Goal: Transaction & Acquisition: Purchase product/service

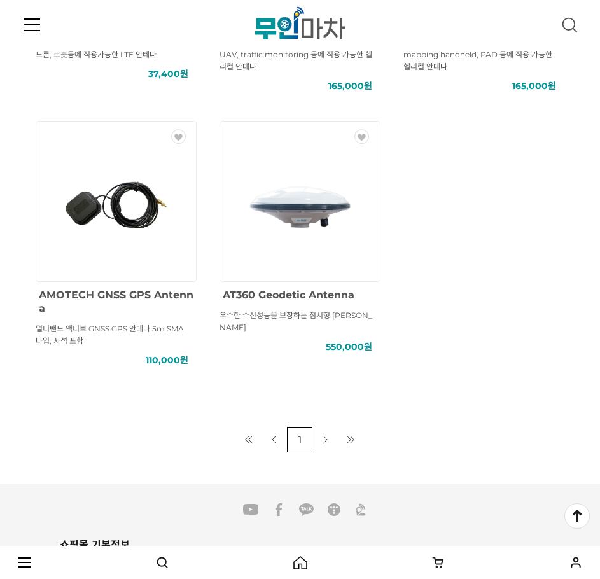
scroll to position [636, 0]
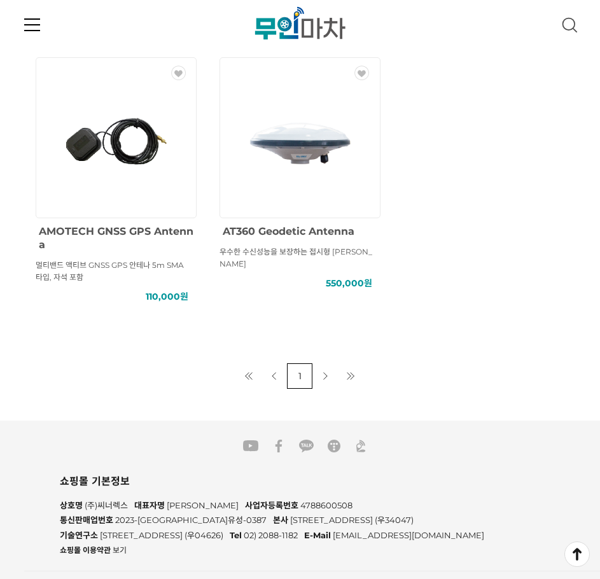
click at [319, 184] on img at bounding box center [299, 137] width 111 height 111
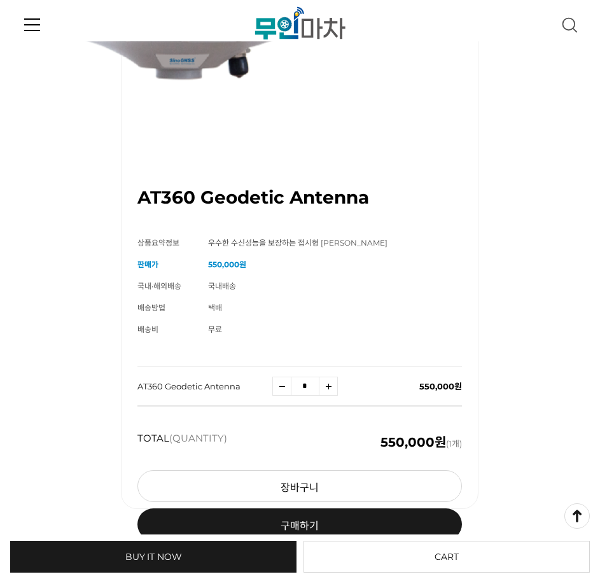
scroll to position [127, 0]
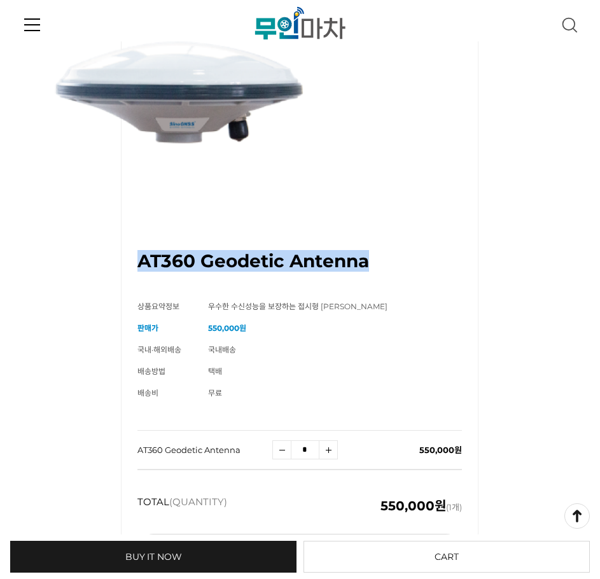
drag, startPoint x: 144, startPoint y: 261, endPoint x: 392, endPoint y: 254, distance: 248.7
click at [392, 270] on div "AT360 Geodetic Antenna (해외배송 가능상품)" at bounding box center [299, 108] width 324 height 349
copy h1 "AT360 Geodetic Antenna"
click at [202, 276] on div "AT360 Geodetic Antenna (해외배송 가능상품)" at bounding box center [299, 108] width 324 height 349
drag, startPoint x: 139, startPoint y: 259, endPoint x: 378, endPoint y: 263, distance: 239.7
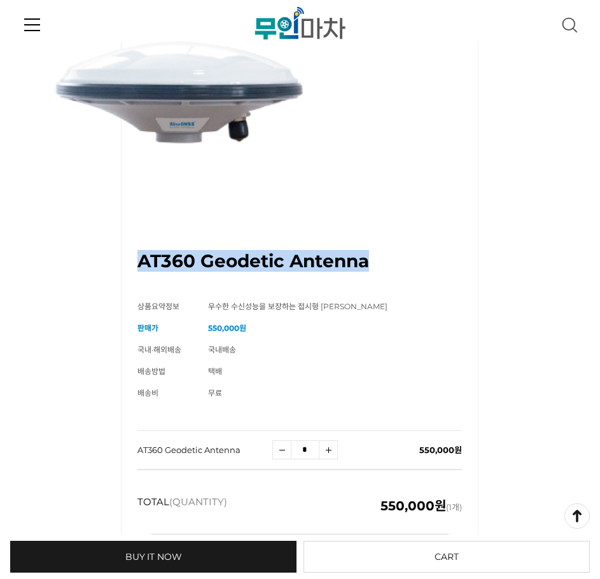
click at [378, 263] on div "AT360 Geodetic Antenna (해외배송 가능상품)" at bounding box center [299, 108] width 324 height 349
copy h1 "AT360 Geodetic Antenna"
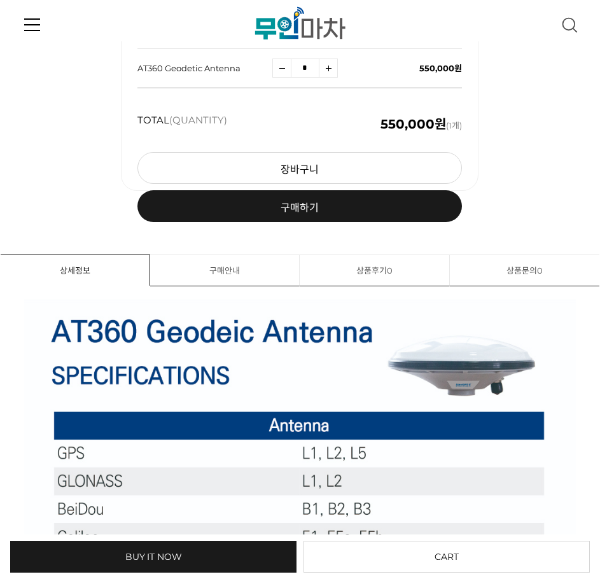
scroll to position [827, 0]
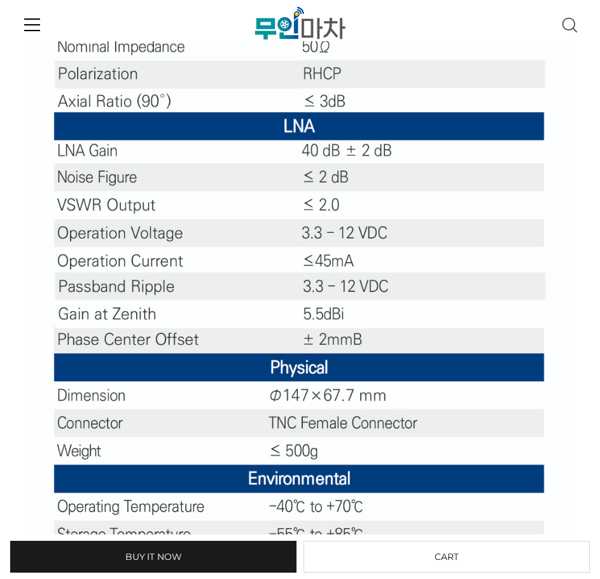
scroll to position [1272, 0]
